Goal: Transaction & Acquisition: Purchase product/service

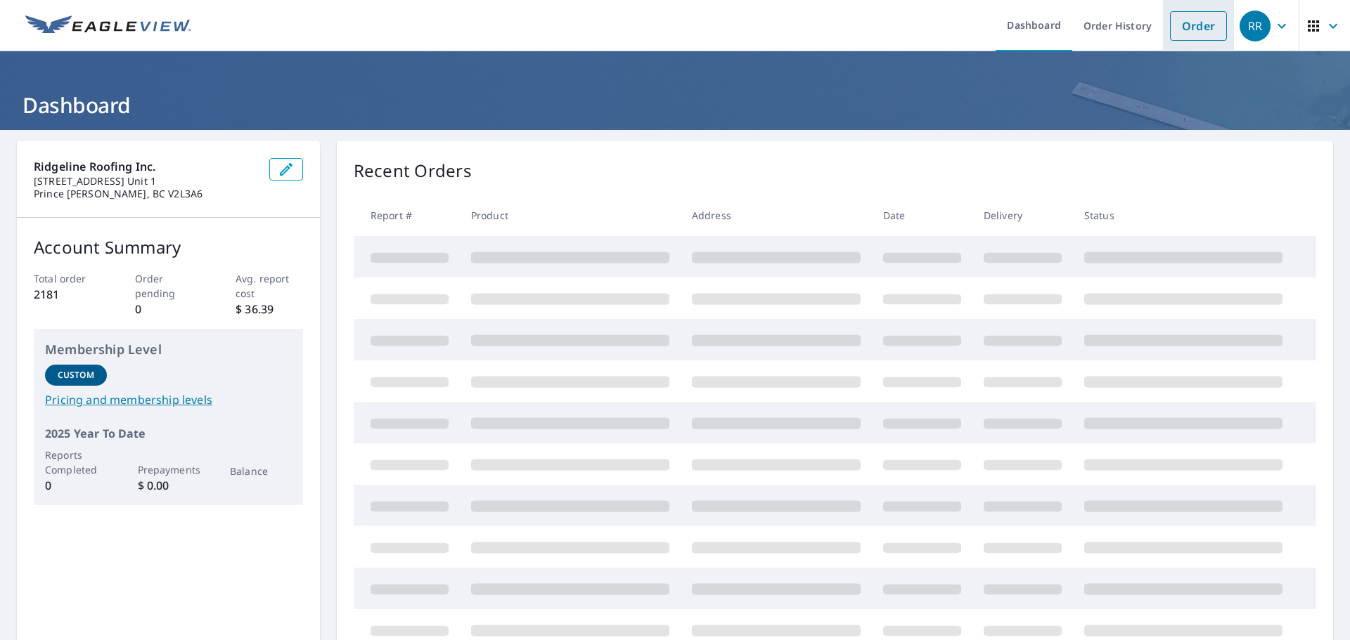
click at [1189, 27] on link "Order" at bounding box center [1198, 26] width 57 height 30
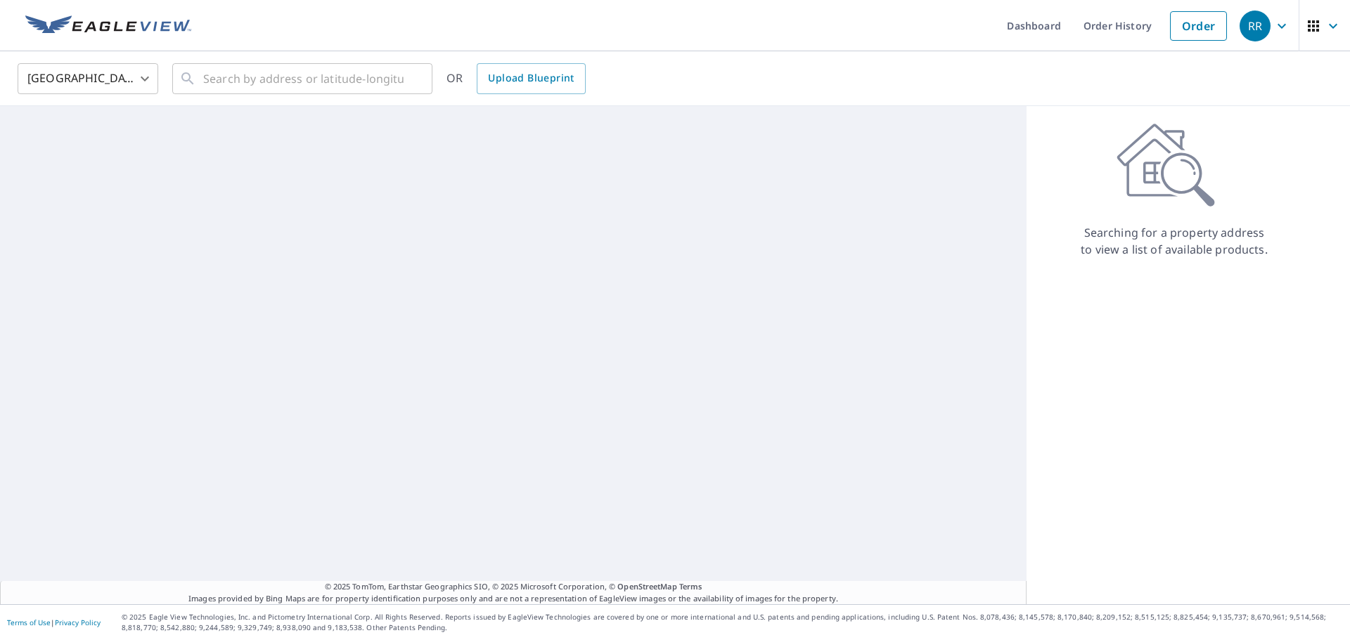
click at [99, 82] on body "RR RR Dashboard Order History Order RR [GEOGRAPHIC_DATA] [GEOGRAPHIC_DATA] ​ ​ …" at bounding box center [675, 320] width 1350 height 640
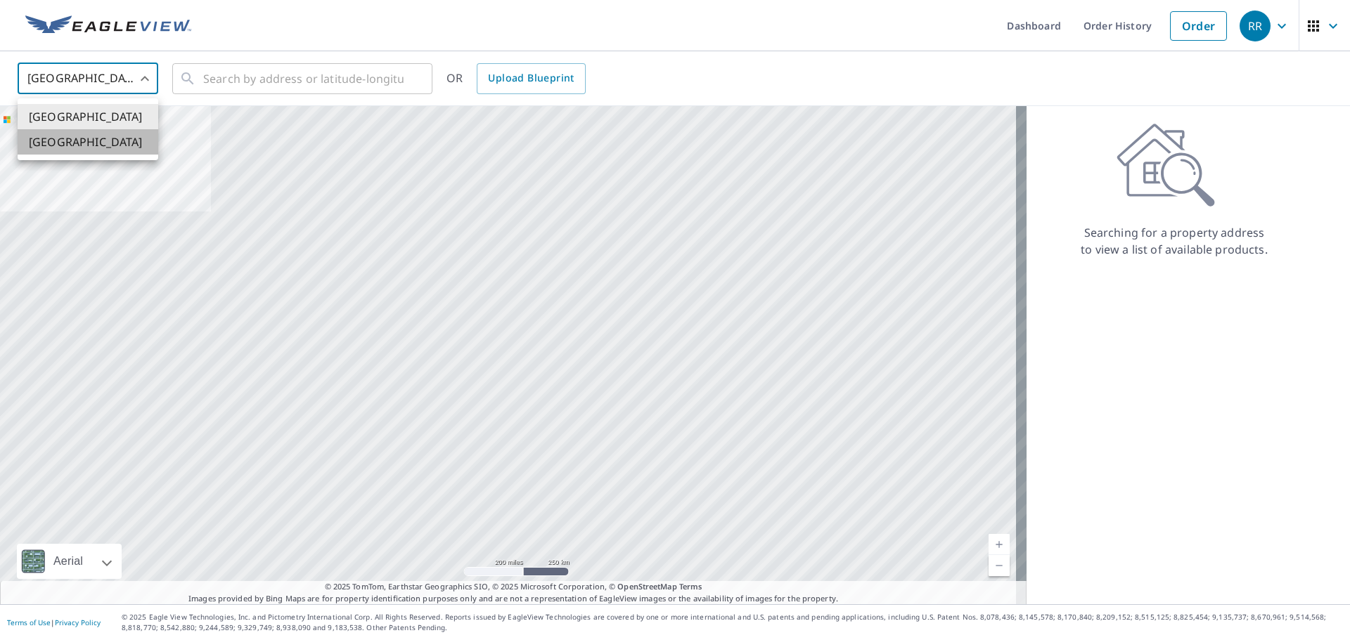
click at [106, 139] on li "[GEOGRAPHIC_DATA]" at bounding box center [88, 141] width 141 height 25
type input "CA"
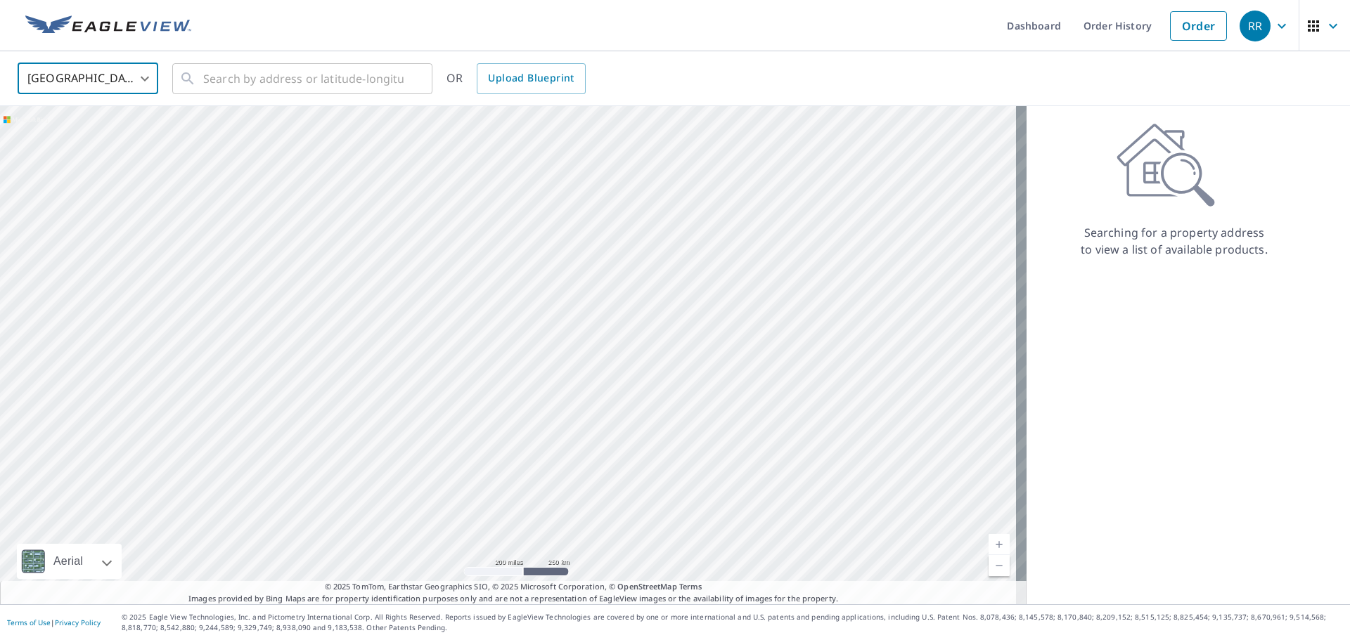
click at [248, 51] on div "Canada CA ​ ​ OR Upload Blueprint" at bounding box center [675, 78] width 1350 height 55
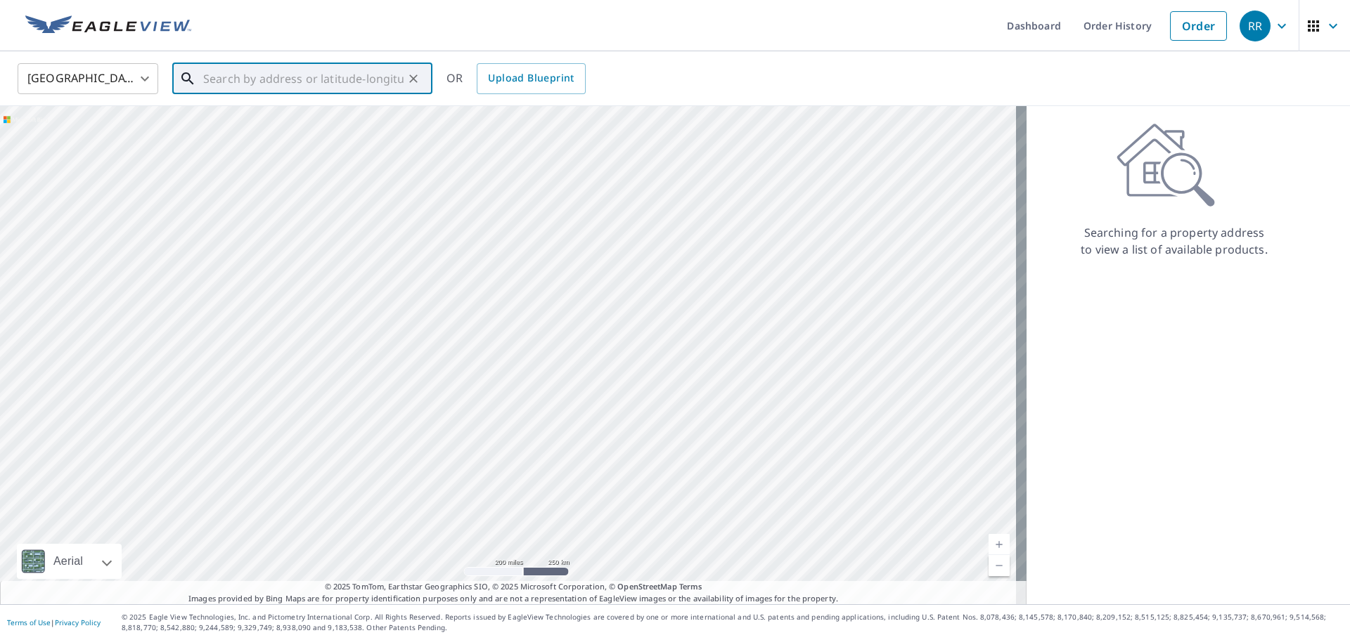
click at [247, 86] on input "text" at bounding box center [303, 78] width 200 height 39
paste input "[STREET_ADDRESS][PERSON_NAME]"
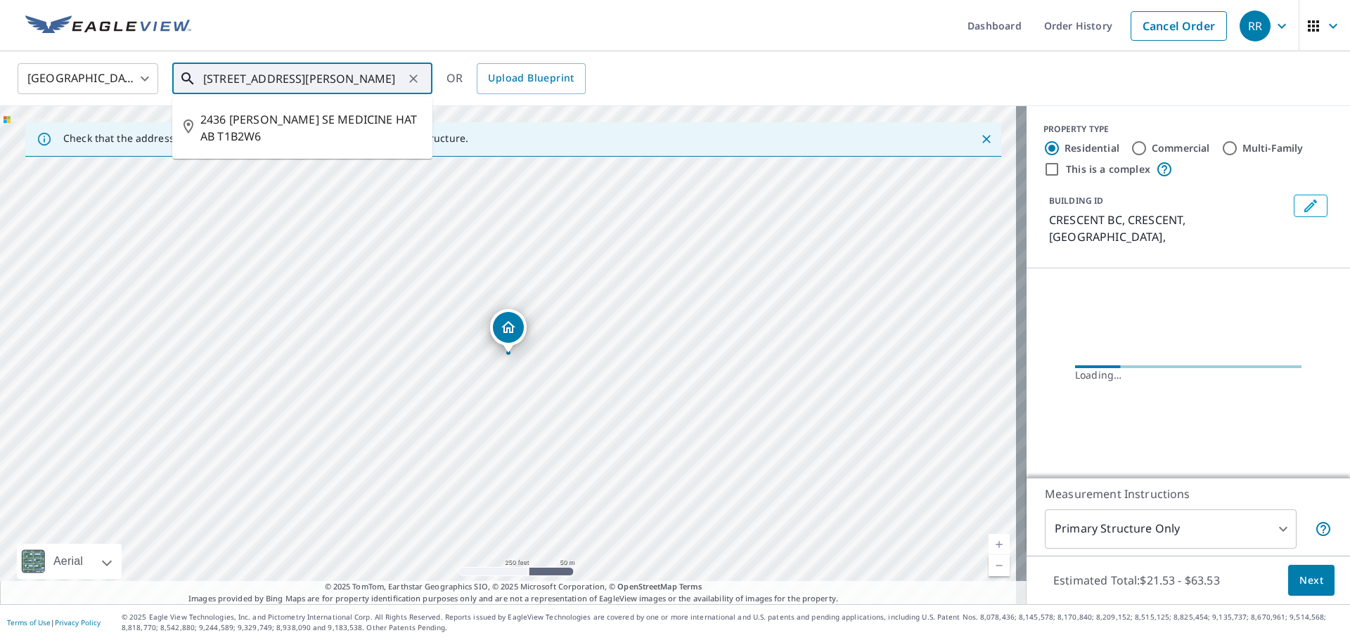
click at [373, 84] on input "[STREET_ADDRESS][PERSON_NAME]" at bounding box center [303, 78] width 200 height 39
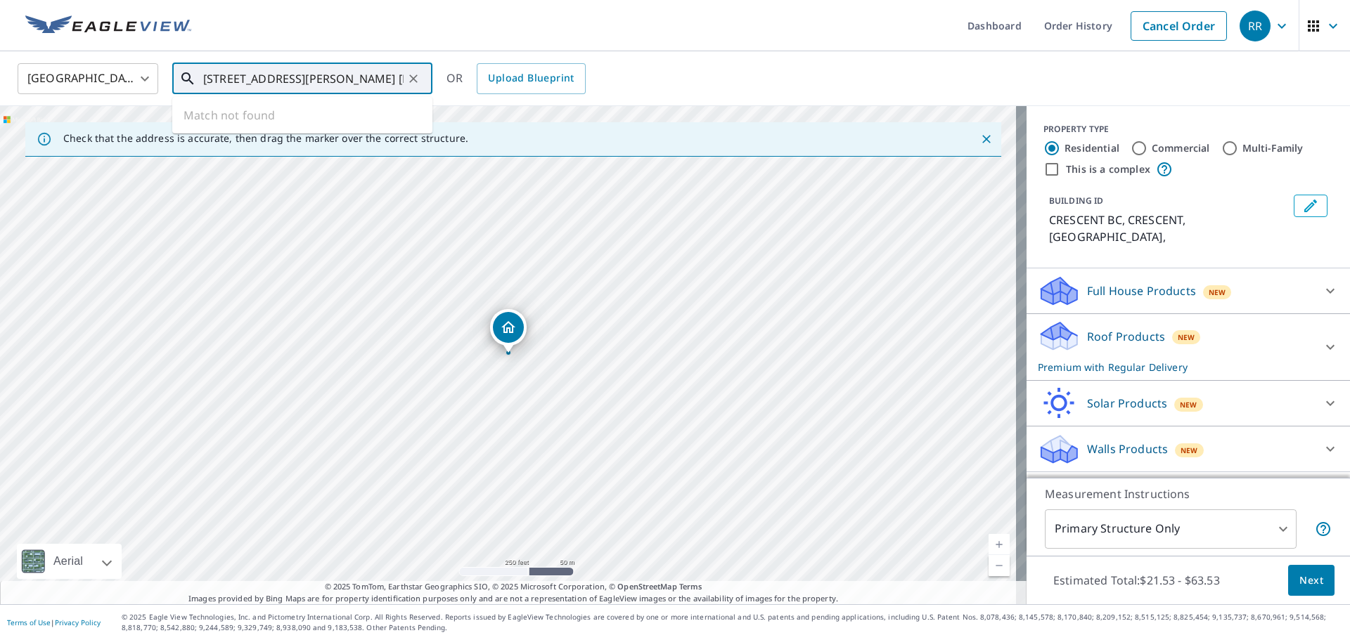
type input "[STREET_ADDRESS][PERSON_NAME] [PERSON_NAME]"
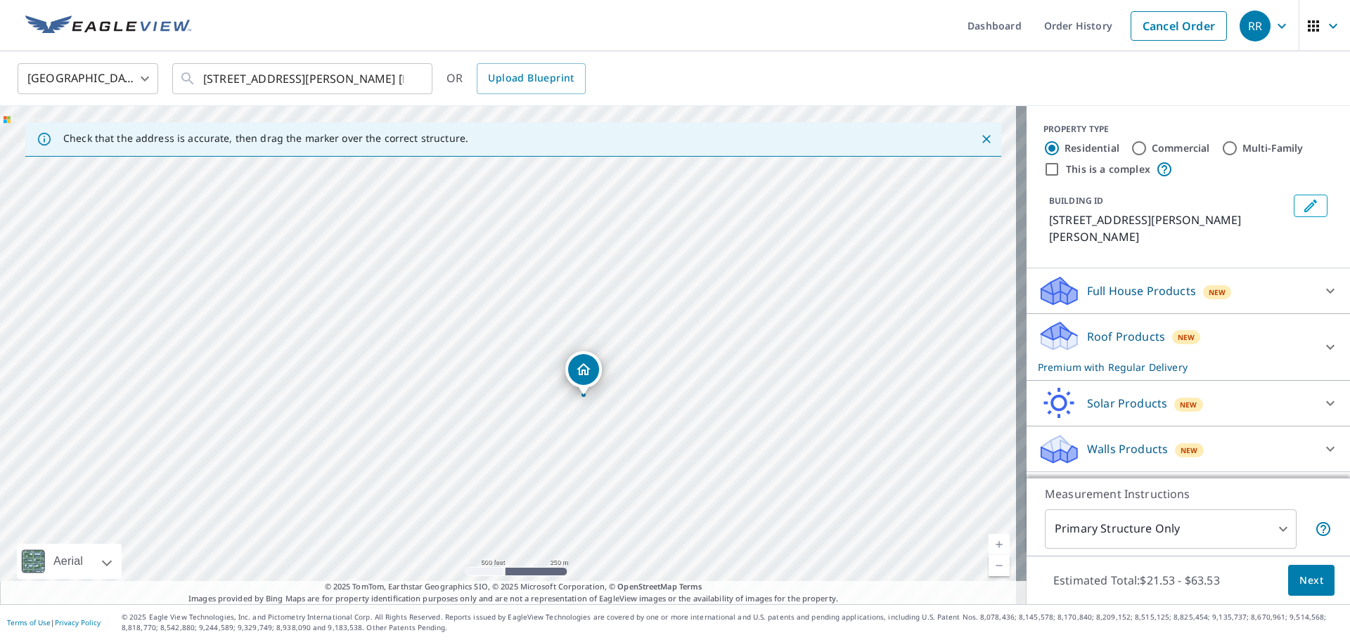
drag, startPoint x: 661, startPoint y: 262, endPoint x: 736, endPoint y: 302, distance: 85.2
click at [736, 302] on div "2436 [PERSON_NAME] PRINCE [PERSON_NAME] V2M2R9" at bounding box center [513, 355] width 1026 height 498
drag, startPoint x: 593, startPoint y: 267, endPoint x: 591, endPoint y: 460, distance: 193.3
click at [590, 461] on div "2436 [PERSON_NAME] PRINCE [PERSON_NAME] V2M2R9" at bounding box center [513, 355] width 1026 height 498
drag, startPoint x: 577, startPoint y: 374, endPoint x: 578, endPoint y: 349, distance: 25.3
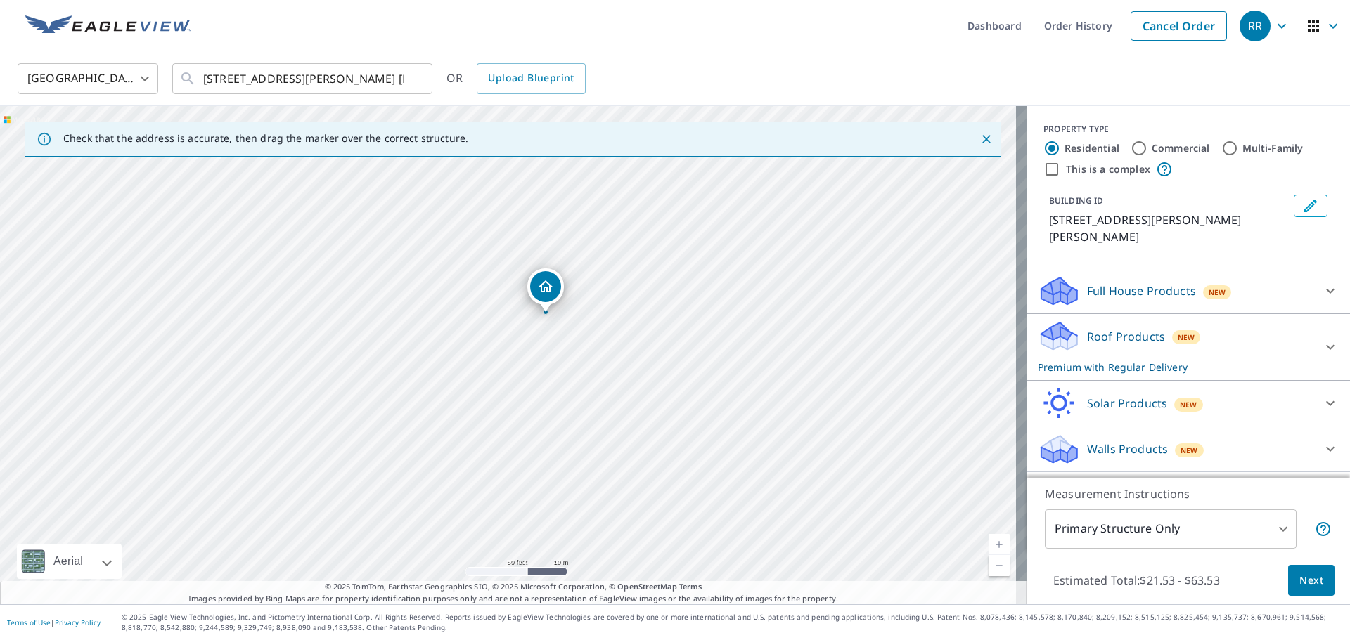
click at [578, 349] on div "2436 [PERSON_NAME] PRINCE [PERSON_NAME] V2M2R9" at bounding box center [513, 355] width 1026 height 498
drag, startPoint x: 446, startPoint y: 330, endPoint x: 530, endPoint y: 339, distance: 84.1
click at [536, 339] on div "2436 [PERSON_NAME] PRINCE [PERSON_NAME] V2M2R9" at bounding box center [513, 355] width 1026 height 498
drag, startPoint x: 681, startPoint y: 431, endPoint x: 679, endPoint y: 418, distance: 12.8
click at [679, 418] on div "2436 [PERSON_NAME] PRINCE [PERSON_NAME] V2M2R9" at bounding box center [513, 355] width 1026 height 498
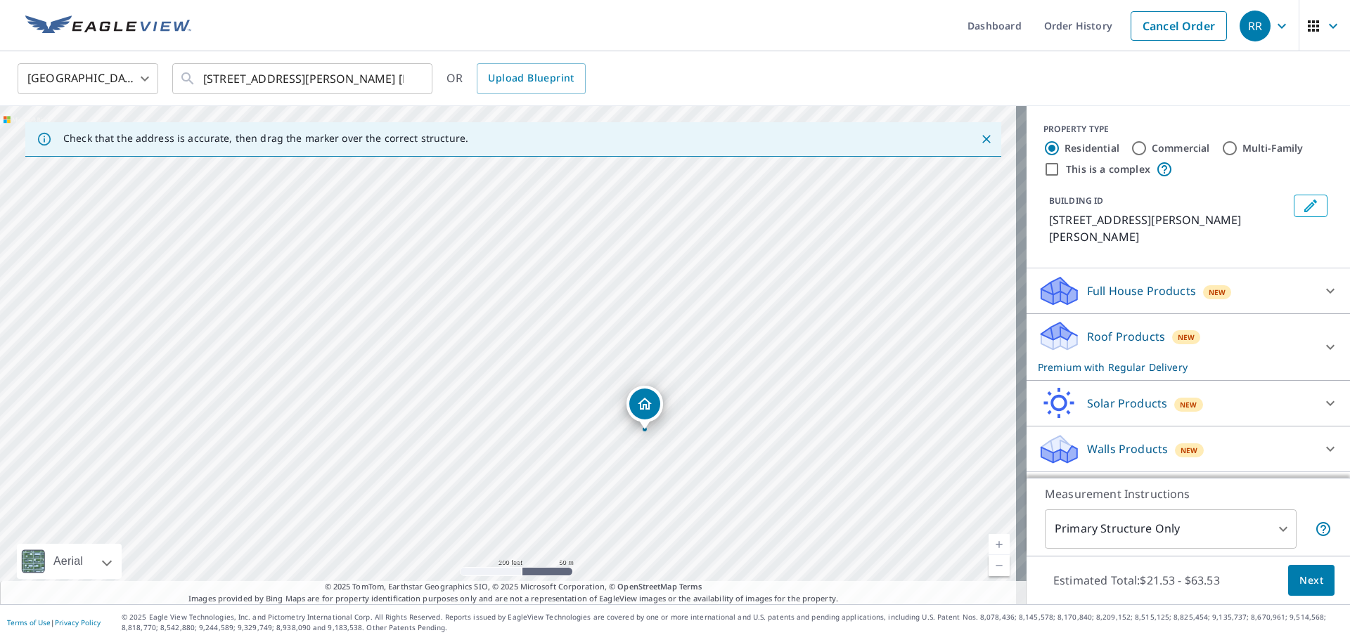
drag, startPoint x: 728, startPoint y: 279, endPoint x: 672, endPoint y: 416, distance: 147.9
click at [672, 417] on div "2436 [PERSON_NAME] PRINCE [PERSON_NAME] V2M2R9" at bounding box center [513, 355] width 1026 height 498
drag, startPoint x: 756, startPoint y: 386, endPoint x: 721, endPoint y: 321, distance: 74.2
click at [721, 321] on div "2436 [PERSON_NAME] PRINCE [PERSON_NAME] V2M2R9" at bounding box center [513, 355] width 1026 height 498
drag, startPoint x: 710, startPoint y: 333, endPoint x: 774, endPoint y: 382, distance: 80.7
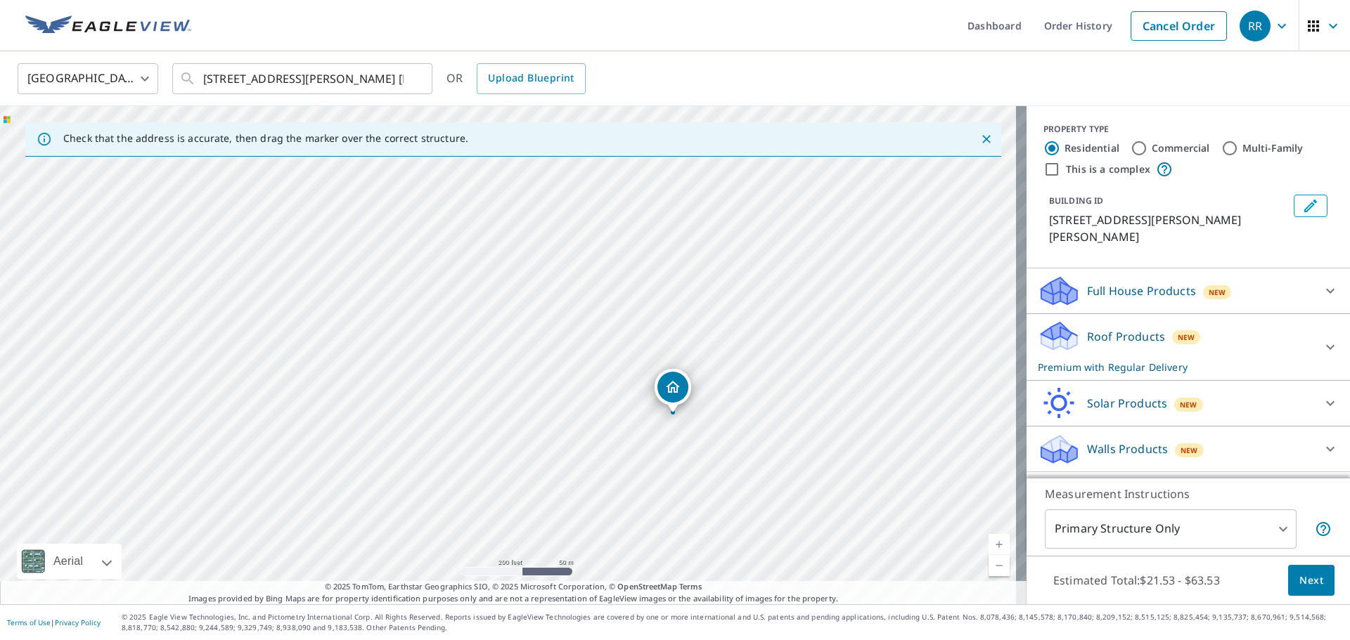
click at [774, 382] on div "2436 [PERSON_NAME] PRINCE [PERSON_NAME] V2M2R9" at bounding box center [513, 355] width 1026 height 498
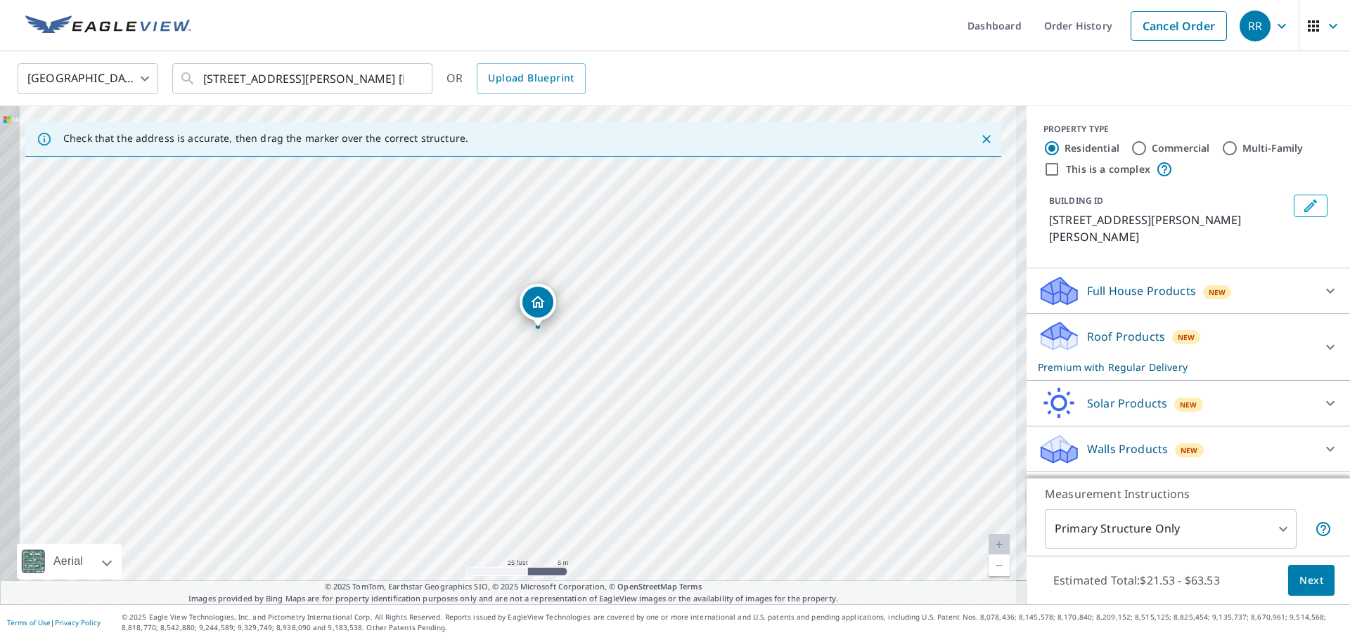
drag, startPoint x: 714, startPoint y: 328, endPoint x: 810, endPoint y: 236, distance: 132.8
click at [810, 236] on div "2436 [PERSON_NAME] PRINCE [PERSON_NAME] V2M2R9" at bounding box center [513, 355] width 1026 height 498
